Goal: Information Seeking & Learning: Find specific fact

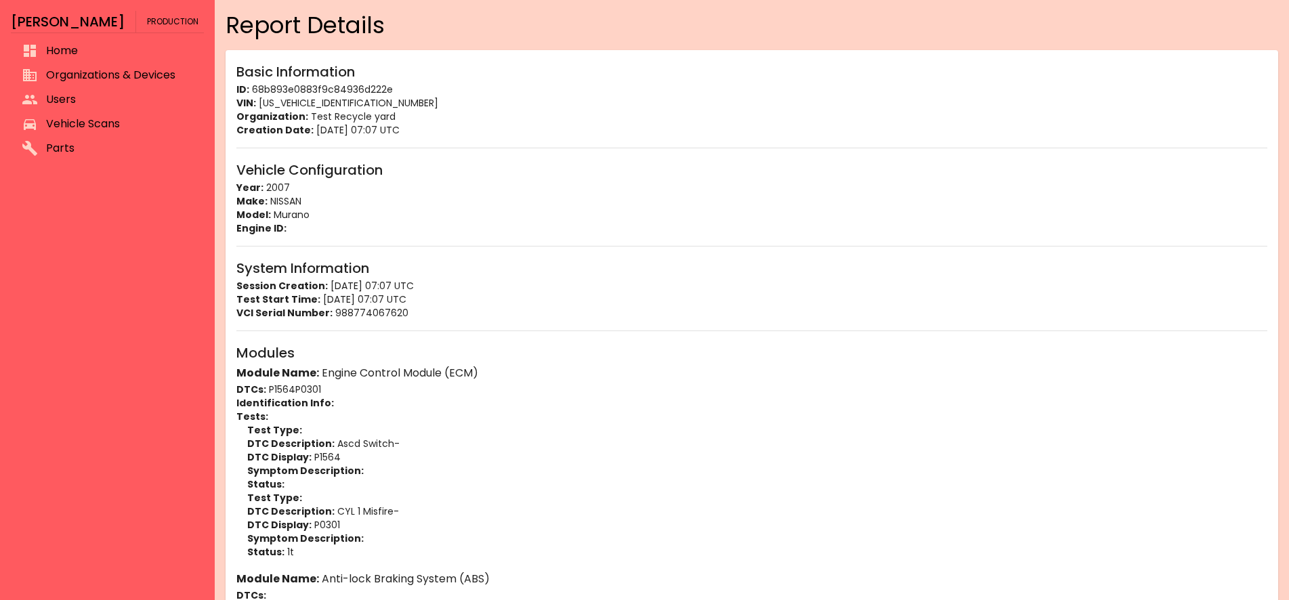
click at [87, 115] on li "Vehicle Scans" at bounding box center [107, 124] width 193 height 24
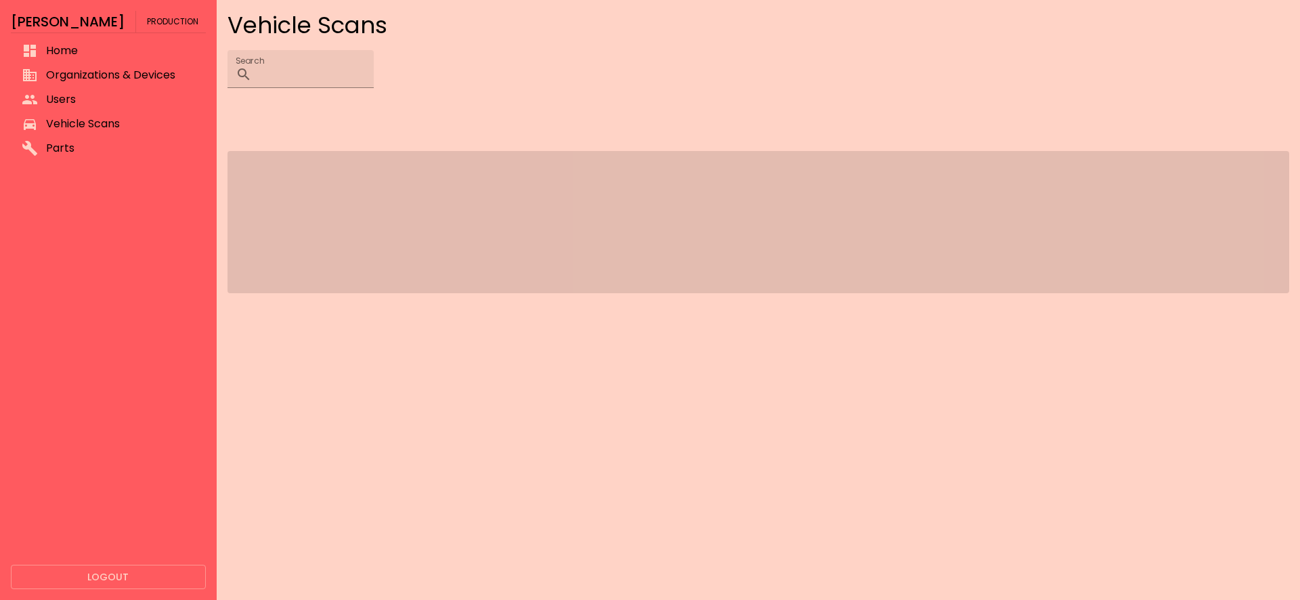
click at [681, 52] on div "Search ​" at bounding box center [759, 69] width 1062 height 38
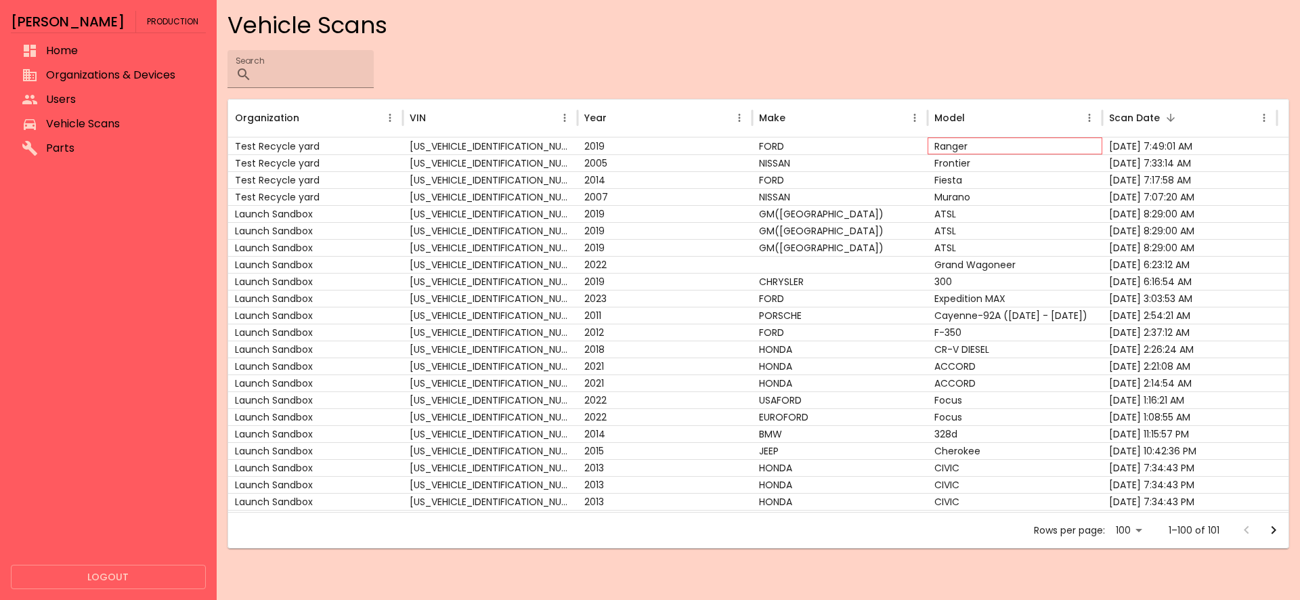
click at [932, 153] on div "Ranger" at bounding box center [1015, 145] width 175 height 17
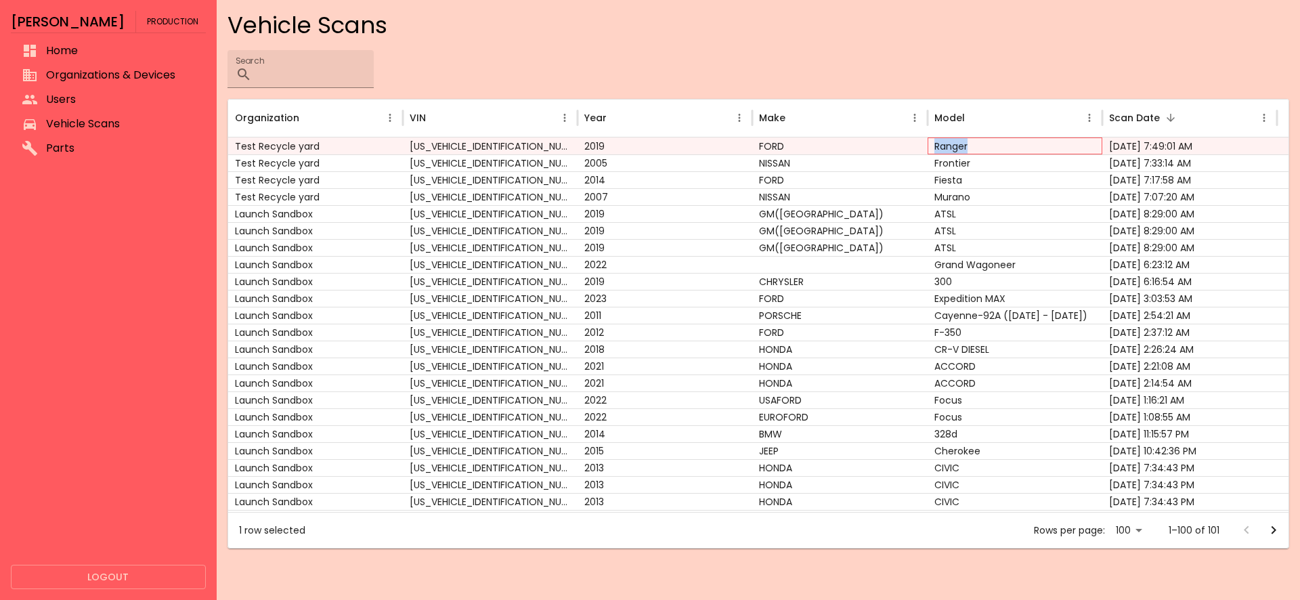
click at [932, 153] on div "Ranger" at bounding box center [1015, 145] width 175 height 17
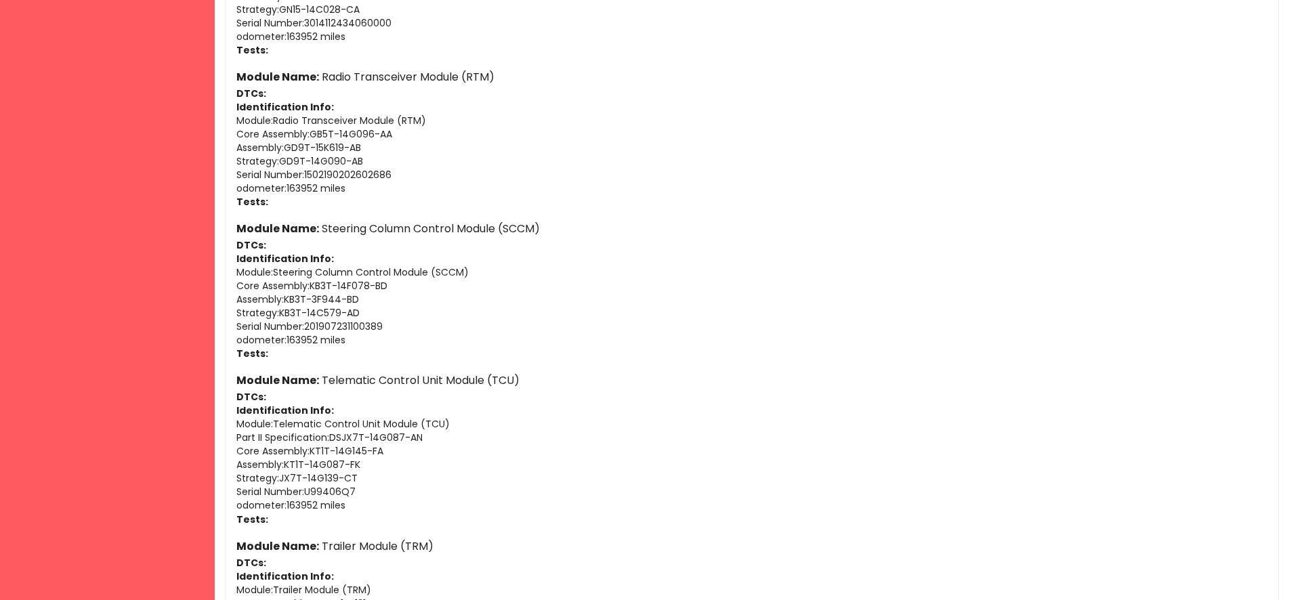
scroll to position [5219, 0]
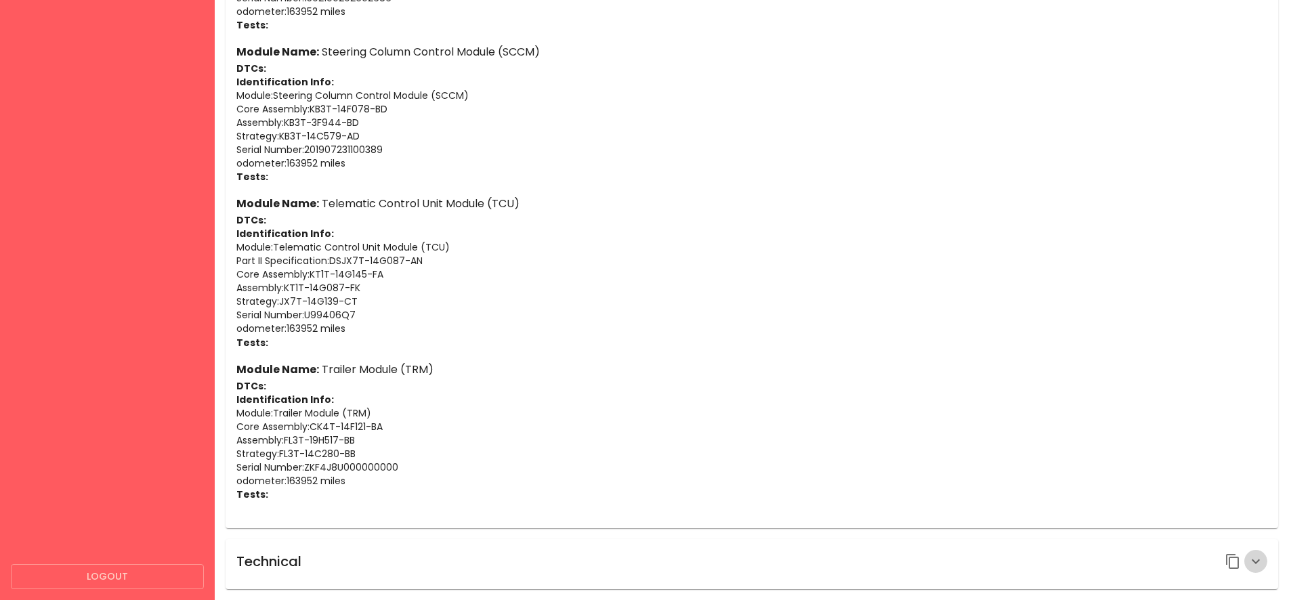
click at [1251, 569] on icon "button" at bounding box center [1255, 561] width 16 height 16
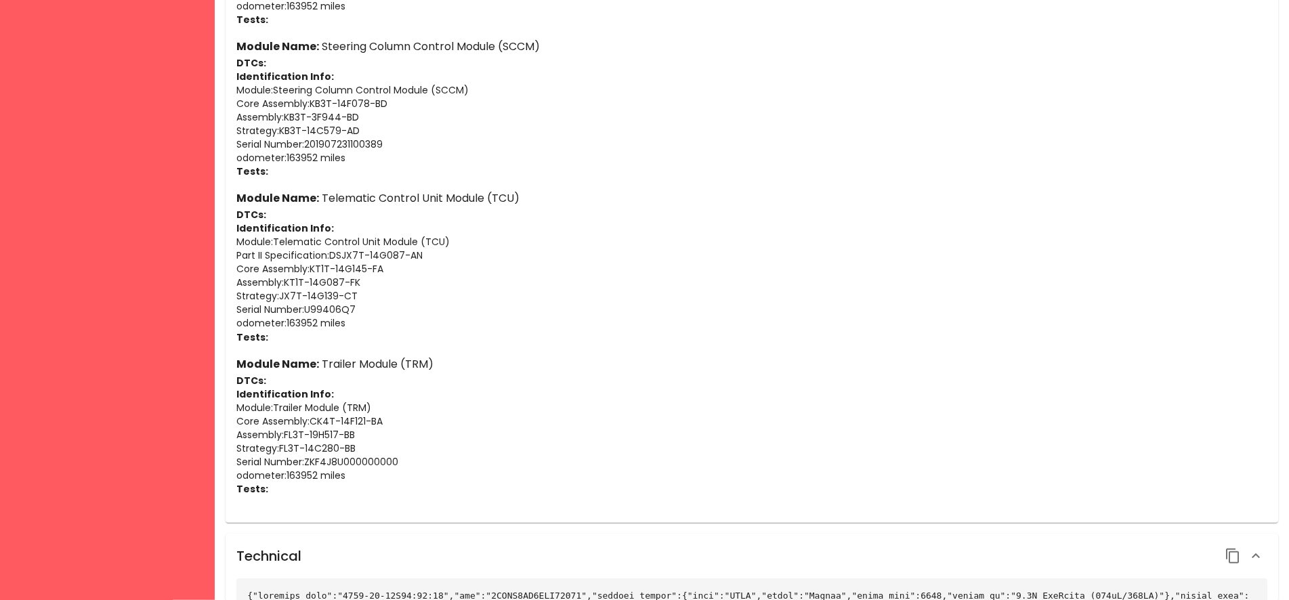
scroll to position [5108, 0]
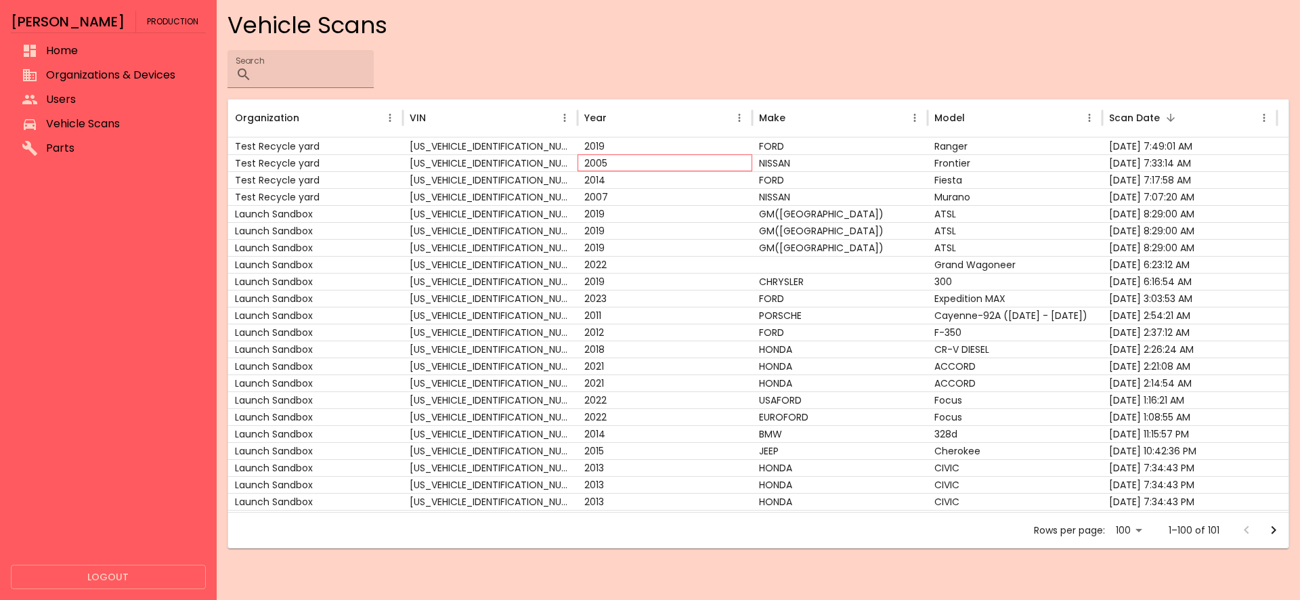
click at [714, 166] on div "2005" at bounding box center [665, 162] width 175 height 17
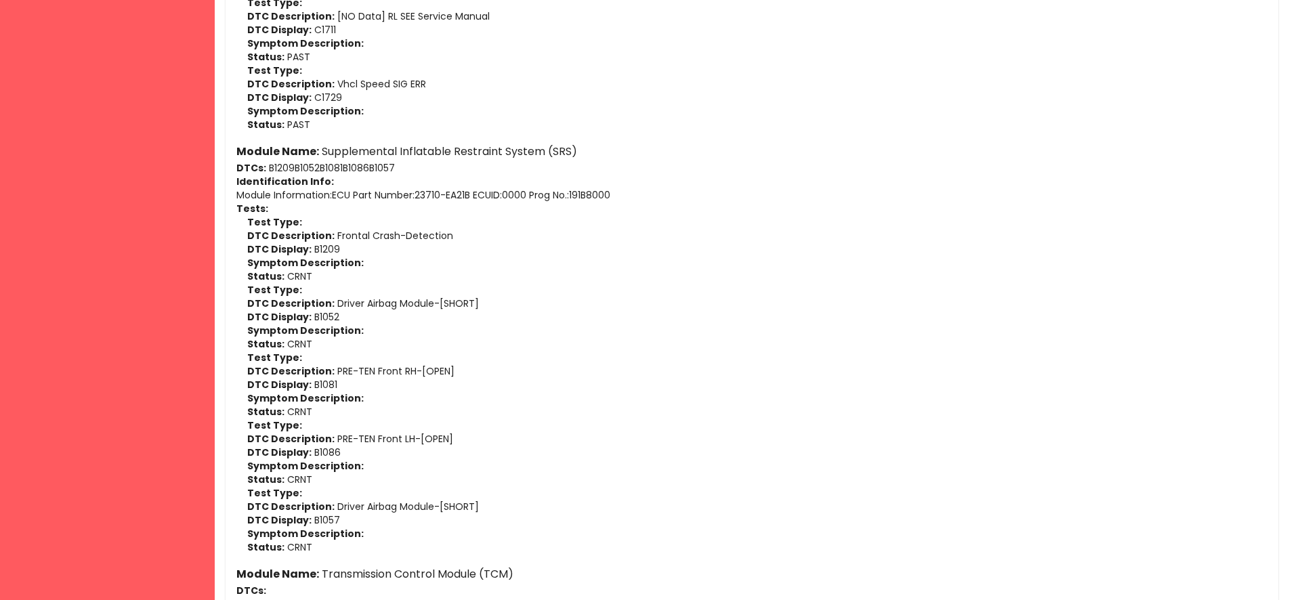
scroll to position [1020, 0]
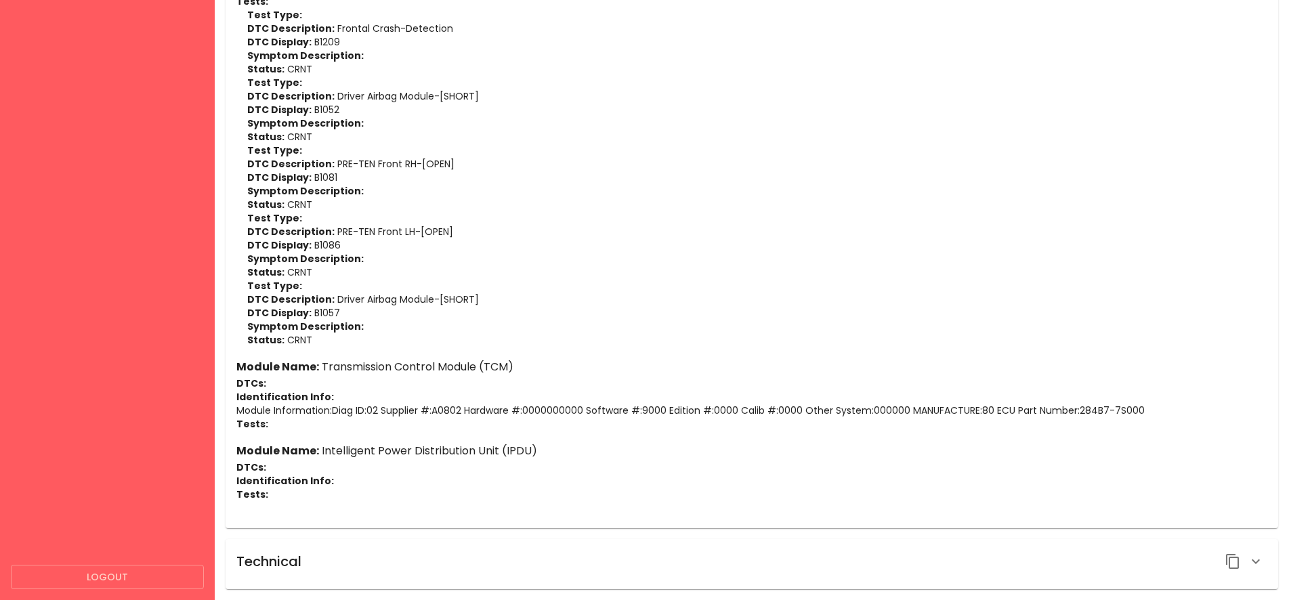
click at [1256, 561] on icon "button" at bounding box center [1255, 561] width 16 height 16
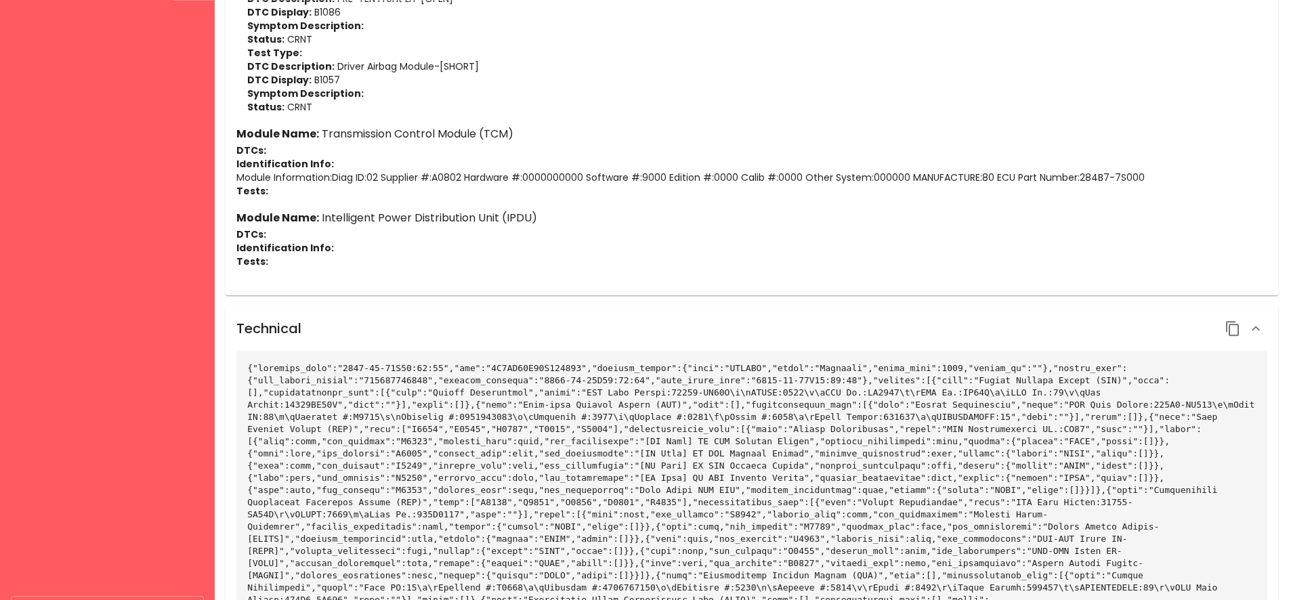
scroll to position [1284, 0]
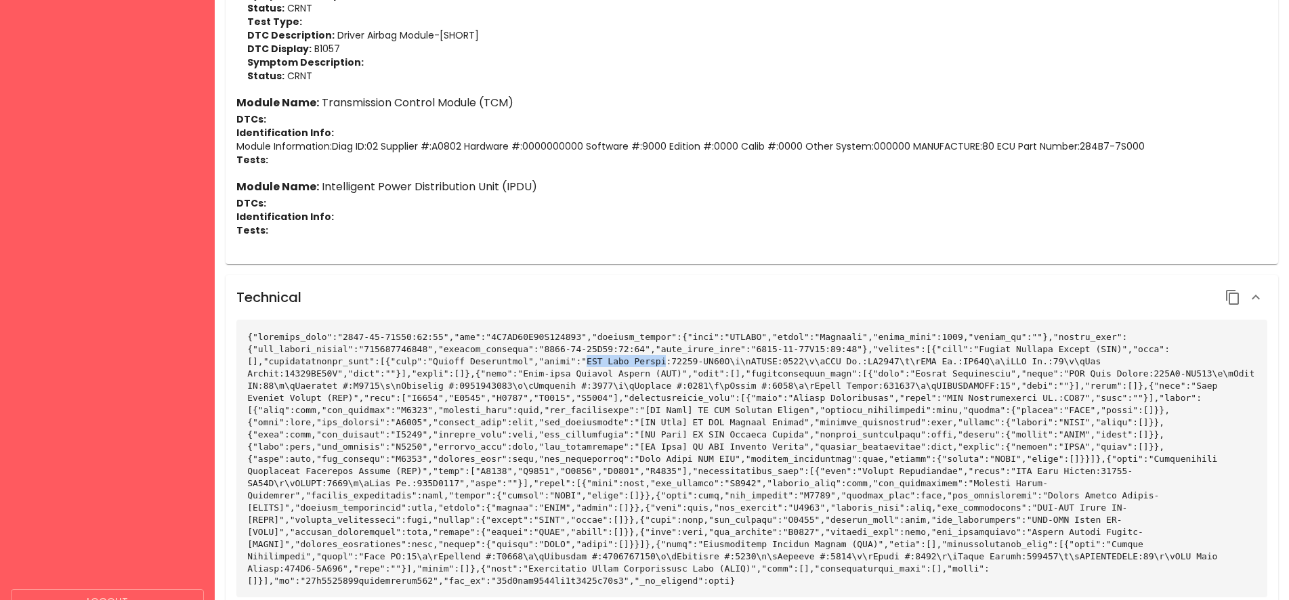
drag, startPoint x: 437, startPoint y: 362, endPoint x: 508, endPoint y: 366, distance: 70.5
click at [508, 366] on code at bounding box center [753, 459] width 1012 height 254
copy code "ECU Part Number"
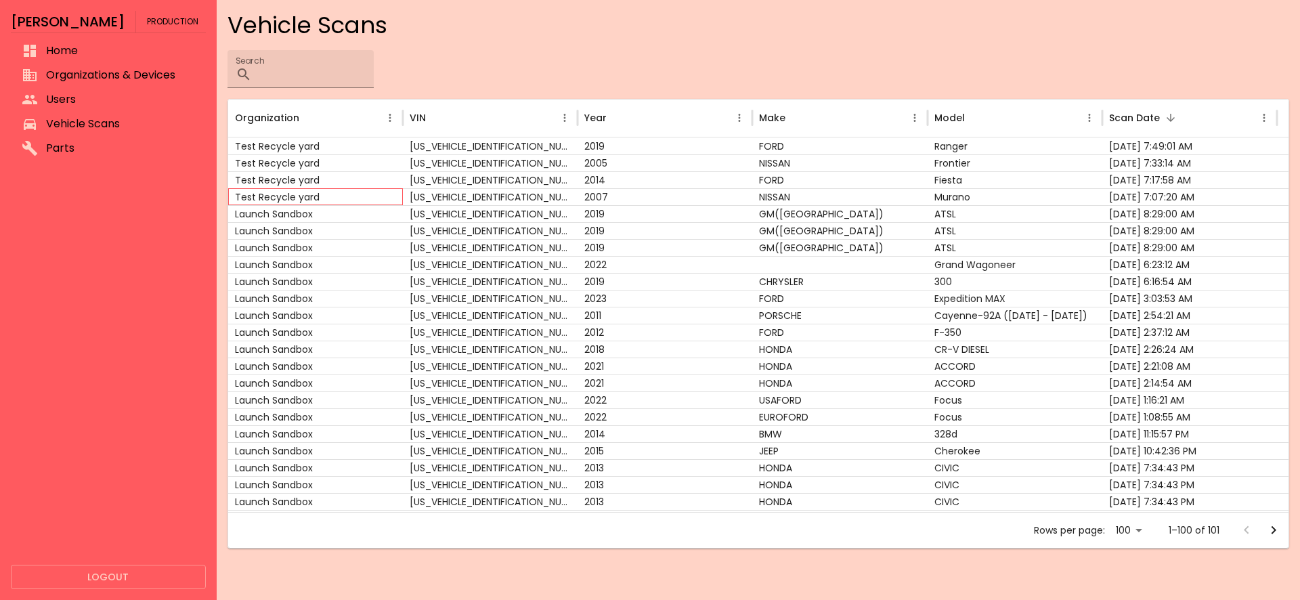
click at [362, 200] on div "Test Recycle yard" at bounding box center [315, 196] width 175 height 17
click at [526, 188] on div "[US_VEHICLE_IDENTIFICATION_NUMBER]" at bounding box center [490, 196] width 175 height 17
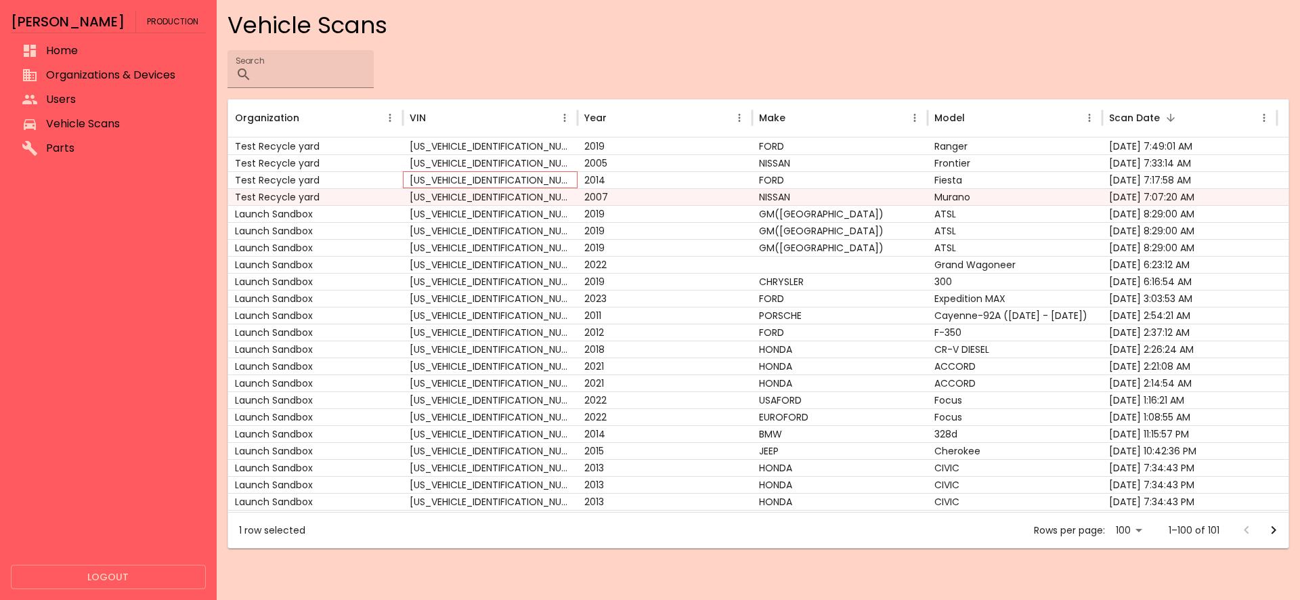
click at [527, 177] on div "[US_VEHICLE_IDENTIFICATION_NUMBER]" at bounding box center [490, 179] width 175 height 17
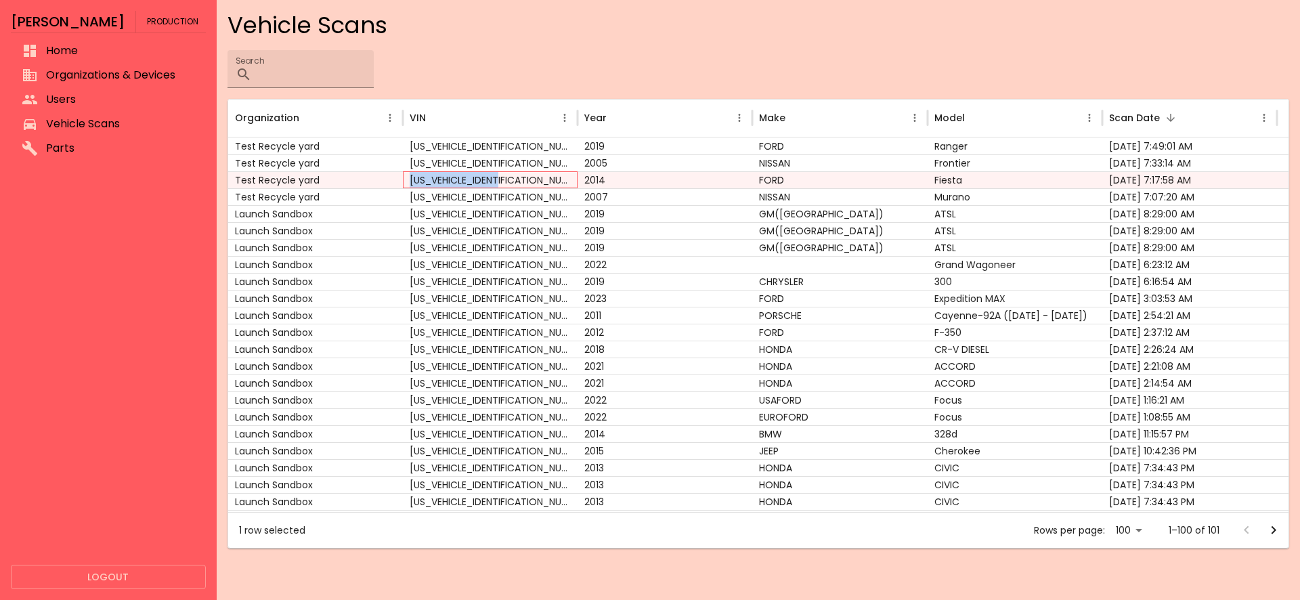
click at [527, 177] on div "[US_VEHICLE_IDENTIFICATION_NUMBER]" at bounding box center [490, 179] width 175 height 17
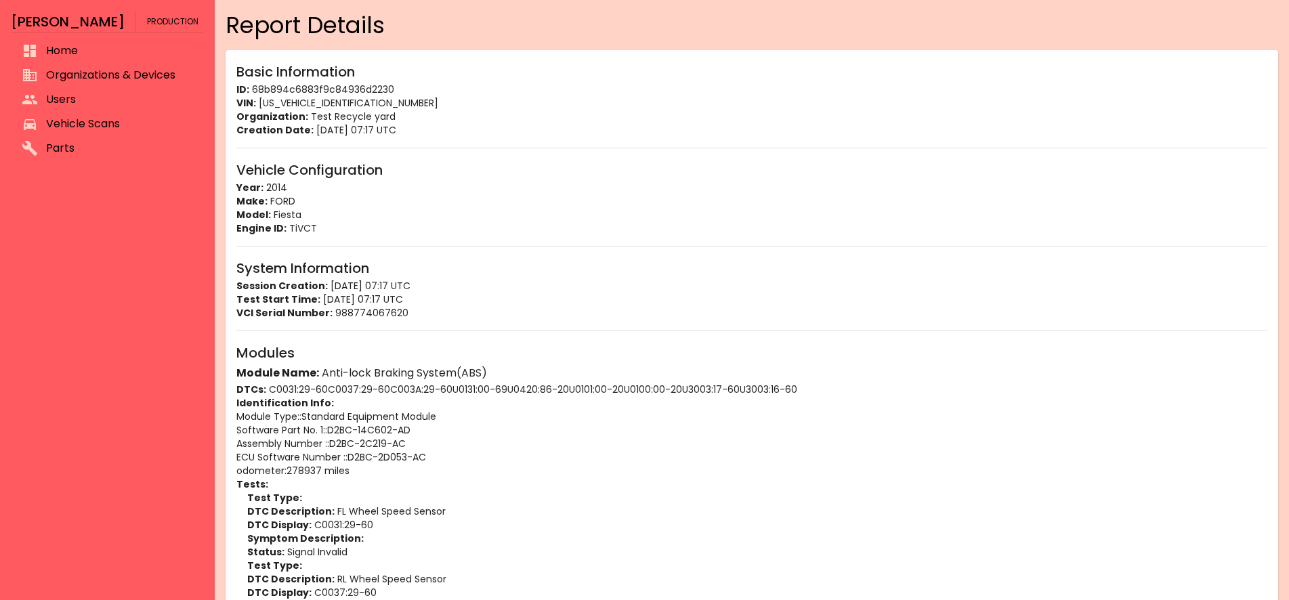
scroll to position [345, 0]
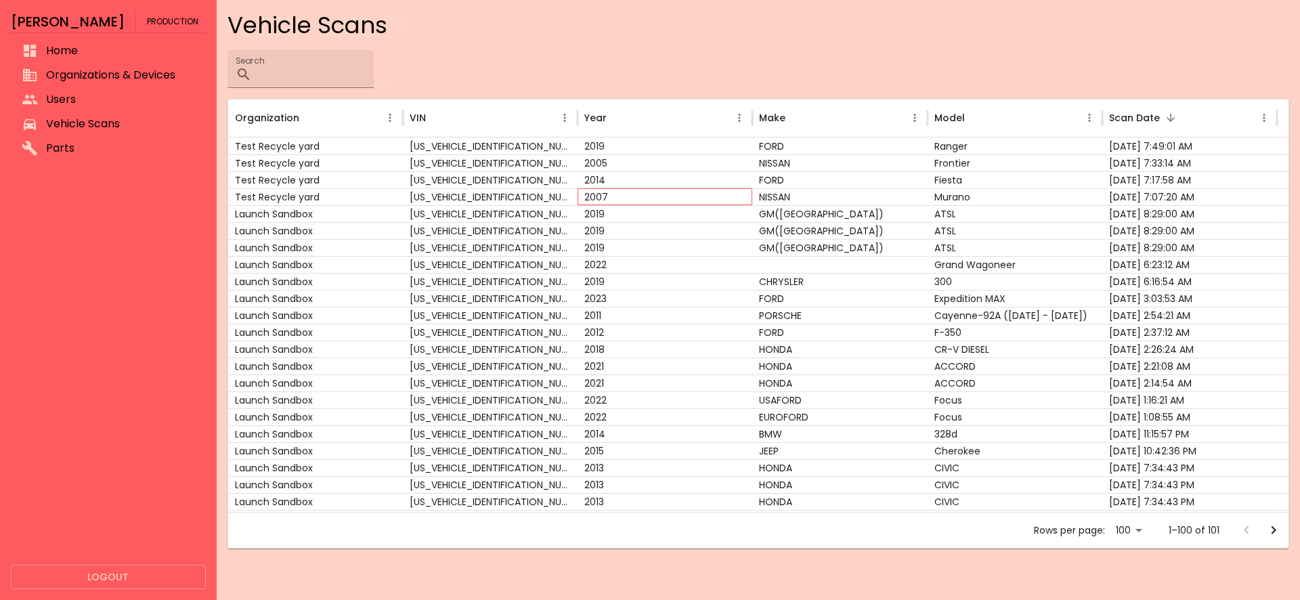
click at [669, 196] on div "2007" at bounding box center [665, 196] width 175 height 17
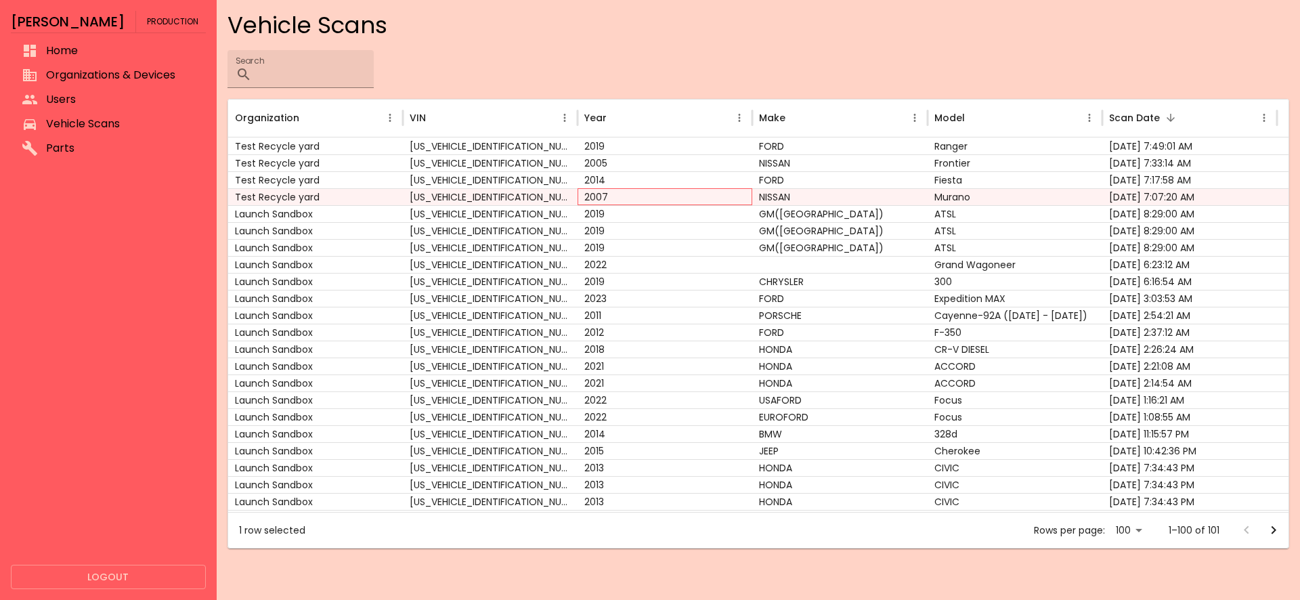
click at [669, 196] on div "2007" at bounding box center [665, 196] width 175 height 17
click at [669, 163] on div "2005" at bounding box center [665, 162] width 175 height 17
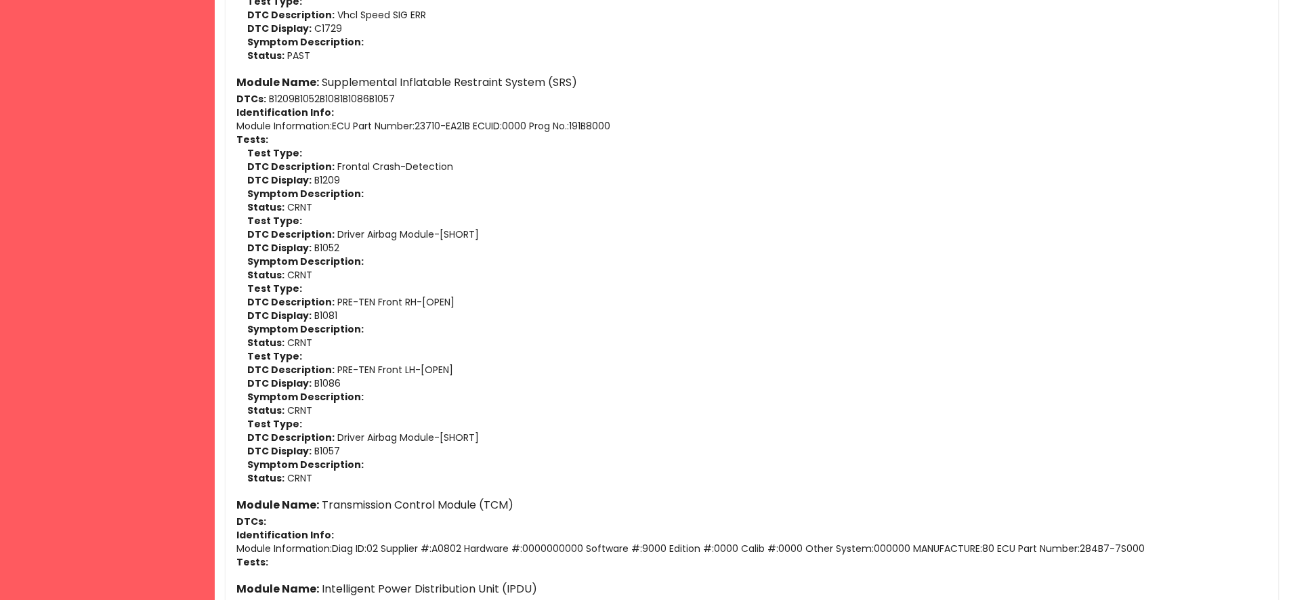
scroll to position [1020, 0]
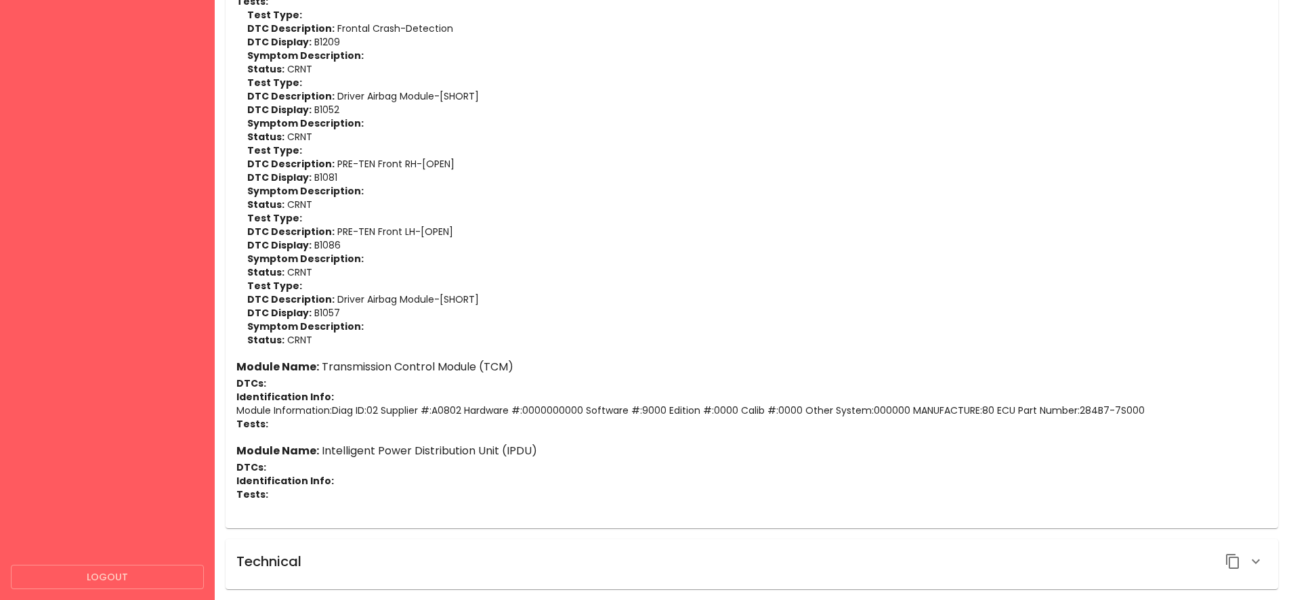
click at [1262, 559] on icon "button" at bounding box center [1255, 561] width 16 height 16
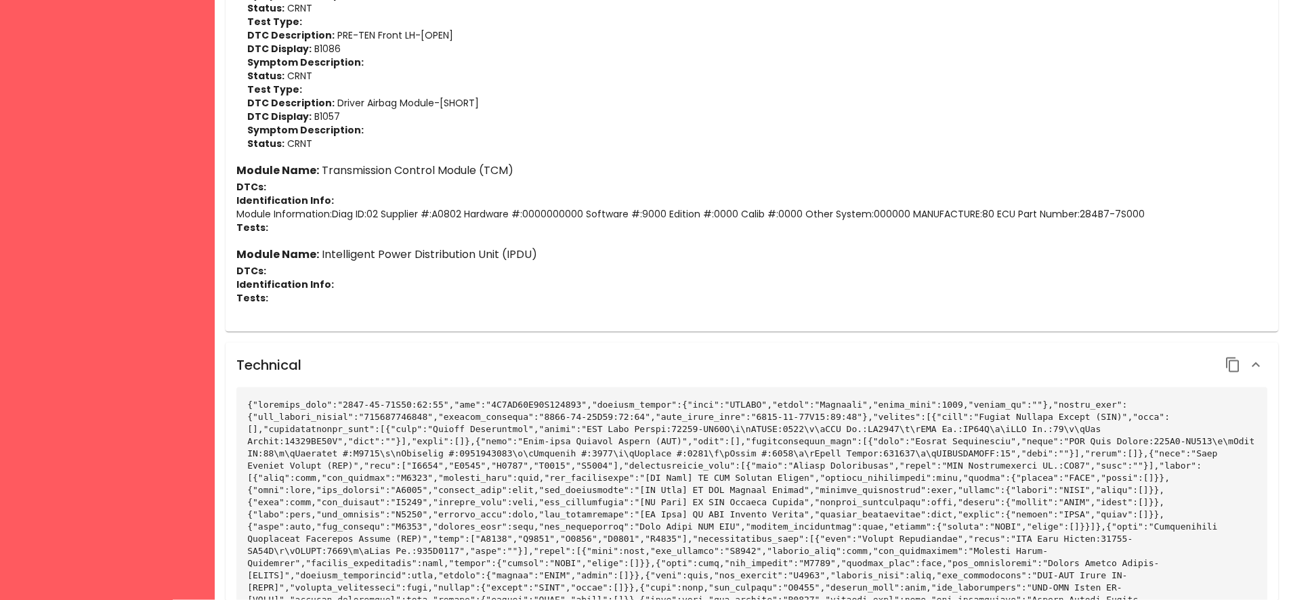
scroll to position [1275, 0]
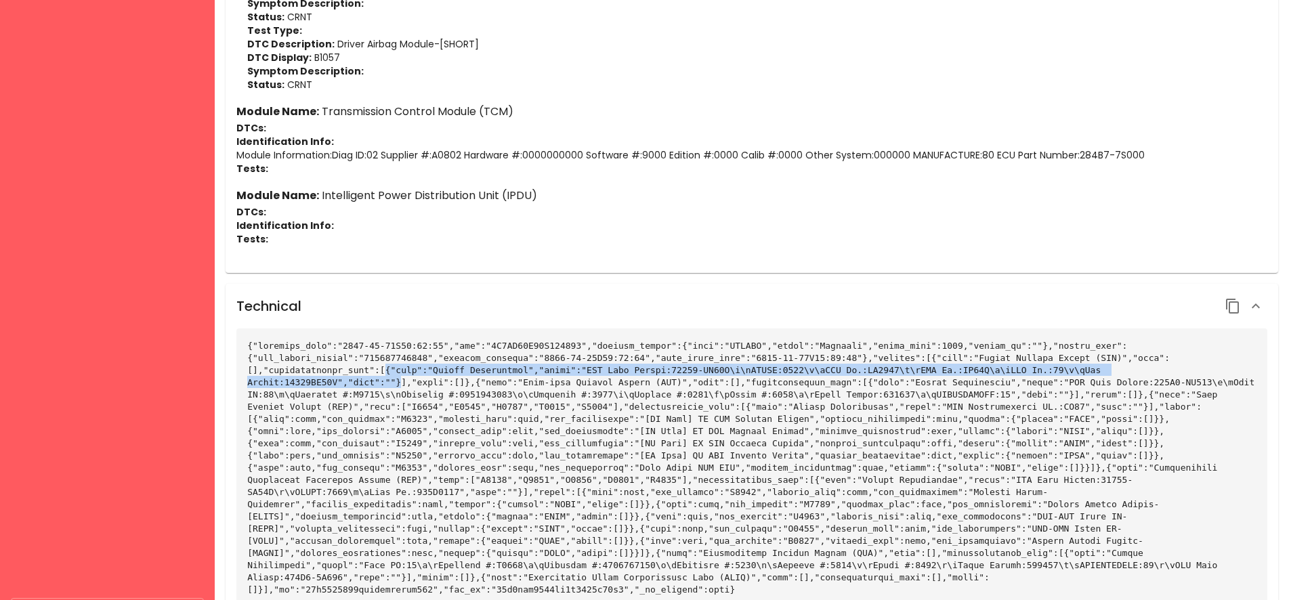
drag, startPoint x: 252, startPoint y: 370, endPoint x: 1077, endPoint y: 360, distance: 825.5
click at [1050, 368] on code at bounding box center [753, 468] width 1012 height 254
drag, startPoint x: 1106, startPoint y: 357, endPoint x: 1057, endPoint y: 373, distance: 51.4
click at [1057, 373] on code at bounding box center [753, 468] width 1012 height 254
copy code ""identification_info":[{"name":"Module Information","value":"ECU Part Number:31…"
